Goal: Transaction & Acquisition: Purchase product/service

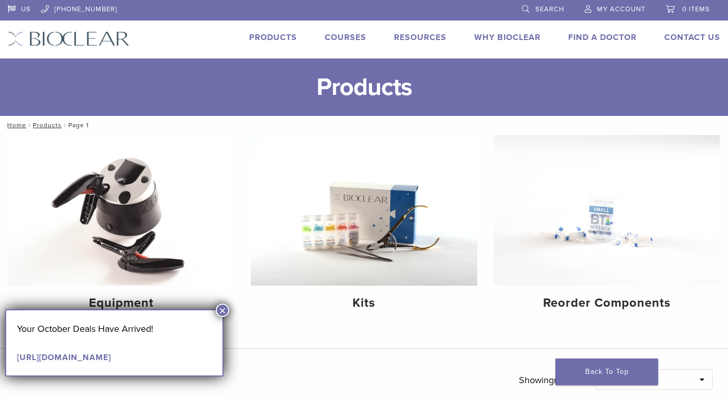
click at [264, 34] on link "Products" at bounding box center [273, 37] width 48 height 10
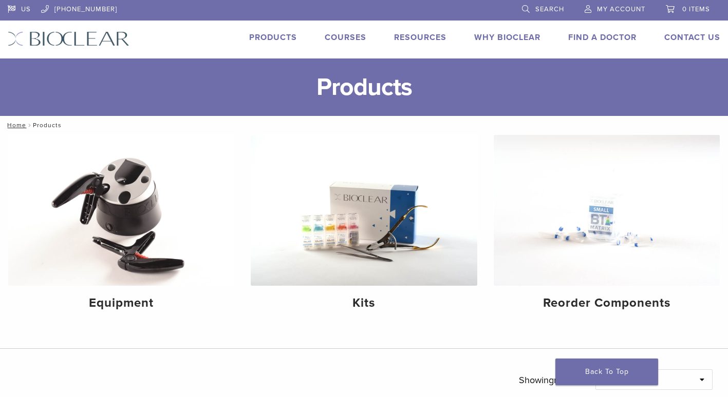
click at [545, 9] on span "Search" at bounding box center [549, 9] width 29 height 8
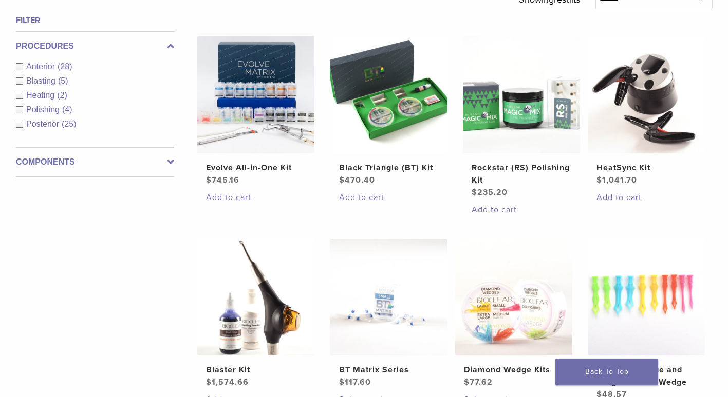
scroll to position [411, 0]
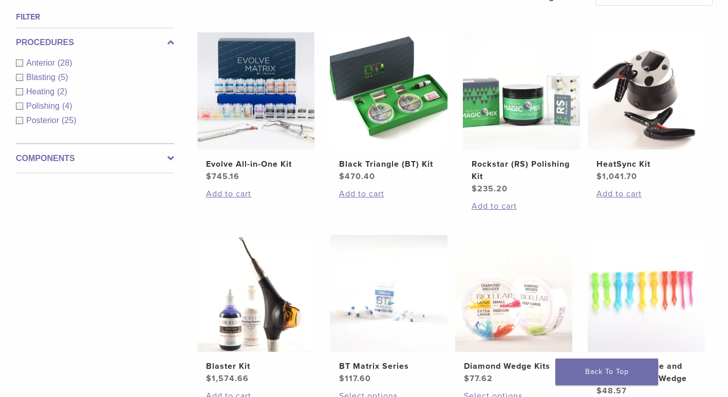
click at [168, 158] on icon at bounding box center [170, 158] width 7 height 12
click at [83, 150] on span "Other Components" at bounding box center [62, 150] width 72 height 9
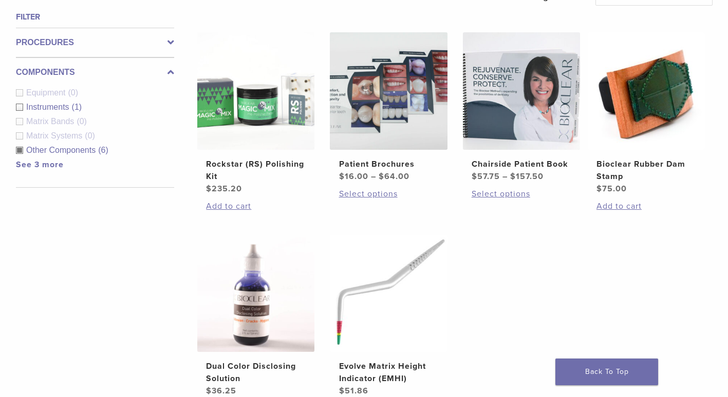
click at [63, 136] on span "Matrix Systems" at bounding box center [55, 135] width 59 height 9
click at [20, 137] on div "Matrix Systems (0)" at bounding box center [95, 136] width 158 height 12
click at [17, 149] on div "Other Components (6)" at bounding box center [95, 150] width 158 height 12
click at [17, 137] on div "Components Equipment (0) Instruments (1) Matrix Bands (0) Matrix Systems (0) Ot…" at bounding box center [95, 123] width 158 height 130
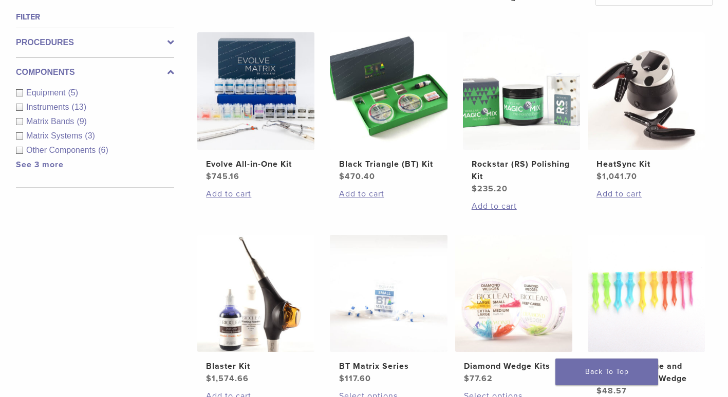
click at [17, 137] on div "Matrix Systems (3)" at bounding box center [95, 136] width 158 height 12
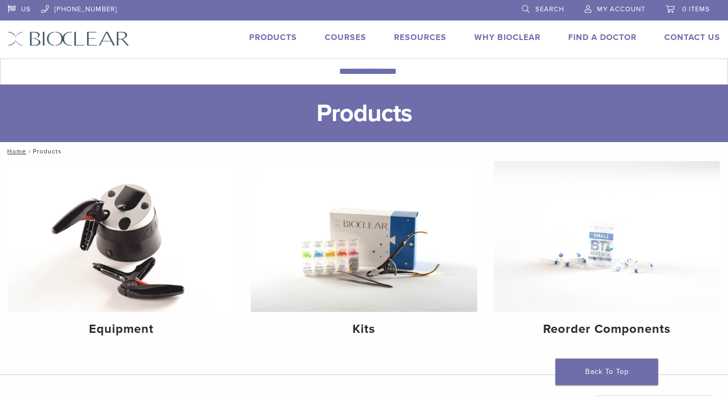
click at [279, 38] on link "Products" at bounding box center [273, 37] width 48 height 10
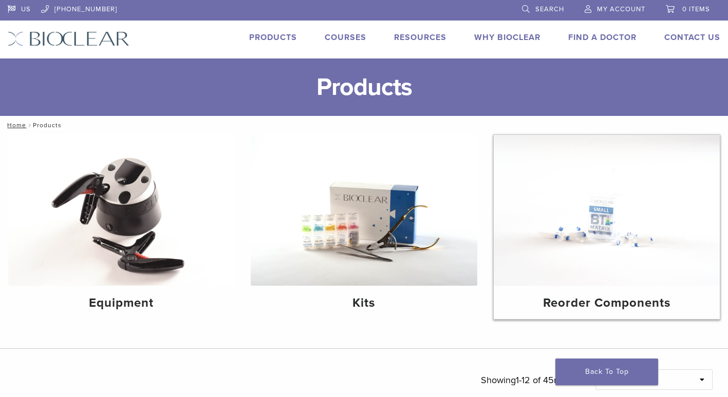
scroll to position [51, 0]
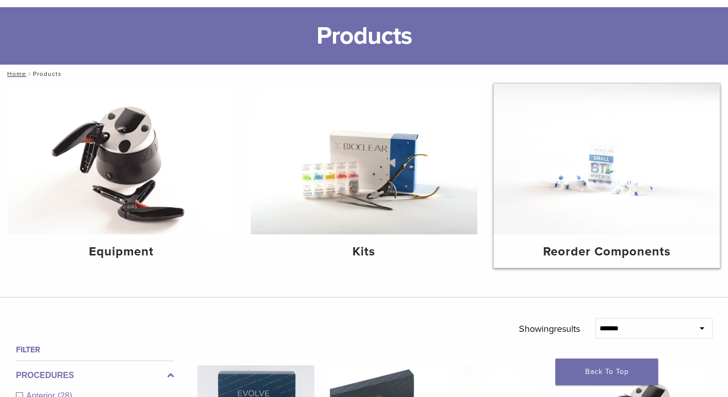
click at [592, 240] on div "Reorder Components" at bounding box center [606, 251] width 226 height 33
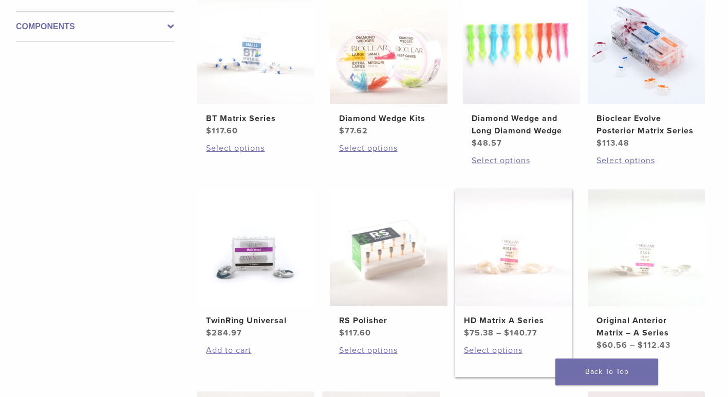
scroll to position [257, 0]
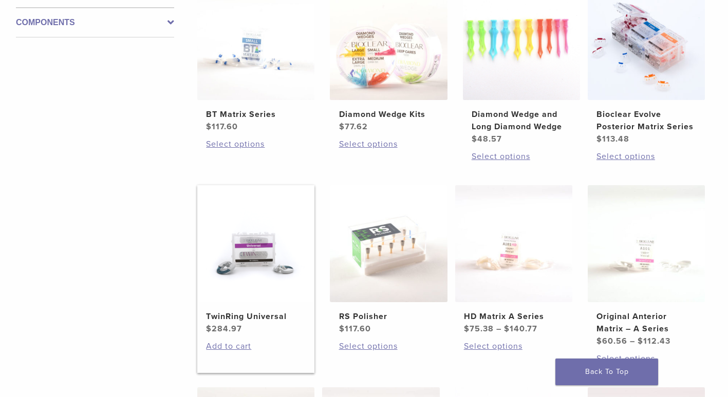
click at [267, 254] on img at bounding box center [255, 243] width 117 height 117
